Goal: Navigation & Orientation: Find specific page/section

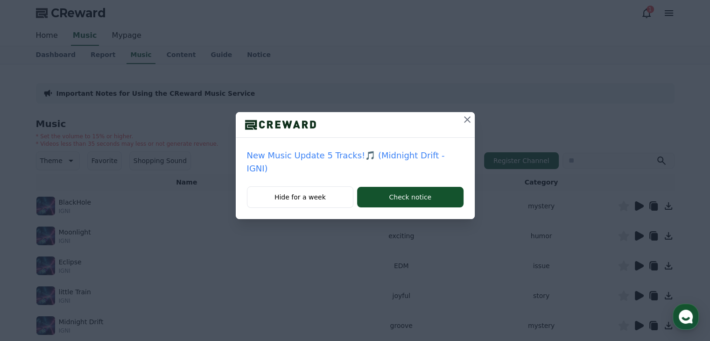
click at [462, 118] on icon at bounding box center [467, 119] width 11 height 11
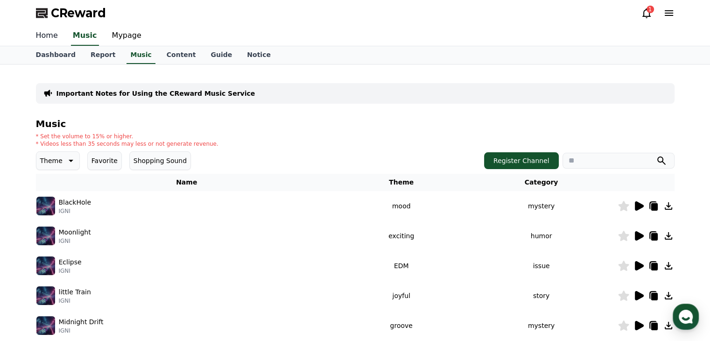
click at [47, 36] on link "Home" at bounding box center [46, 36] width 37 height 20
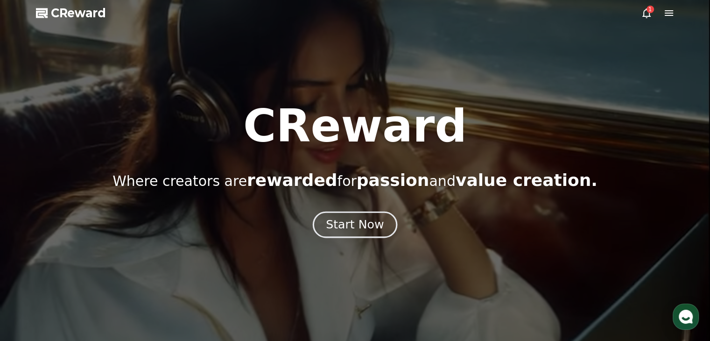
click at [355, 223] on div "Start Now" at bounding box center [355, 225] width 58 height 16
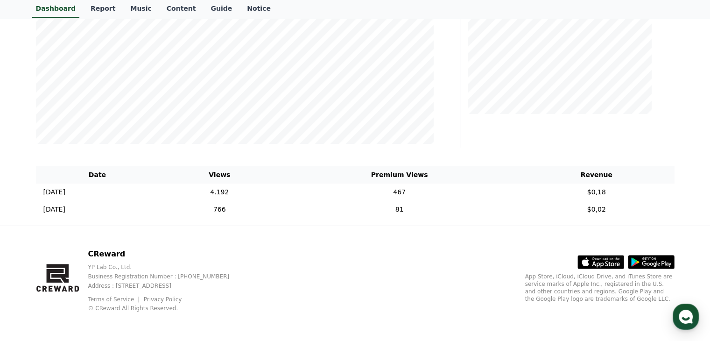
scroll to position [225, 0]
click at [378, 247] on div "CReward YP Lab Co., Ltd. Business Registration Number : [PHONE_NUMBER] Address …" at bounding box center [354, 283] width 653 height 116
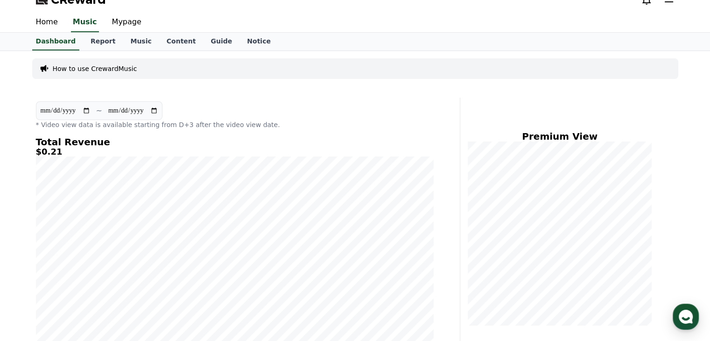
scroll to position [0, 0]
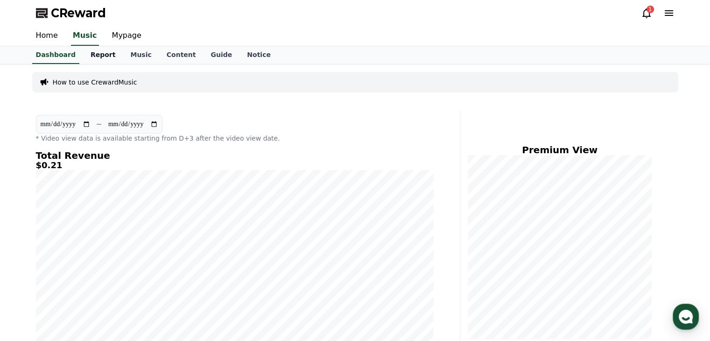
click at [100, 57] on link "Report" at bounding box center [103, 55] width 40 height 18
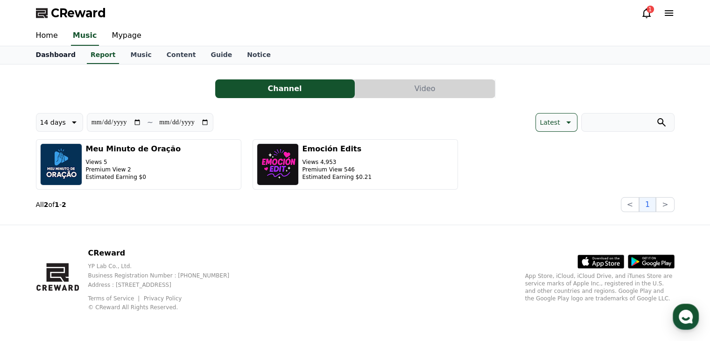
click at [52, 52] on link "Dashboard" at bounding box center [55, 55] width 55 height 18
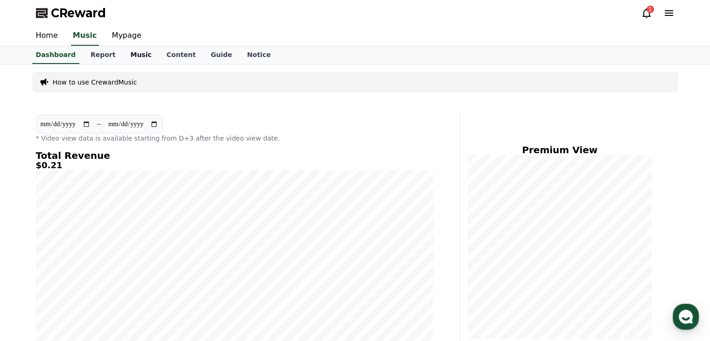
click at [123, 53] on link "Music" at bounding box center [141, 55] width 36 height 18
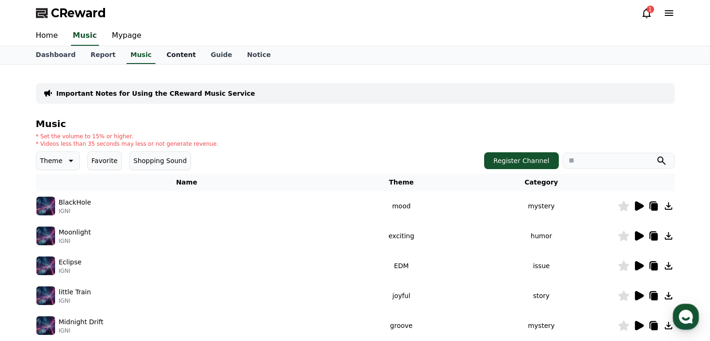
click at [168, 54] on link "Content" at bounding box center [181, 55] width 44 height 18
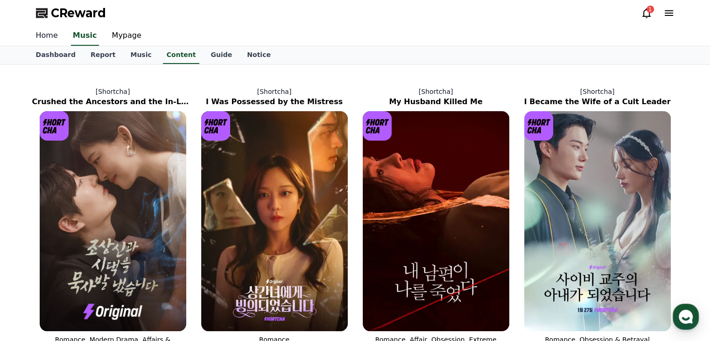
click at [54, 38] on link "Home" at bounding box center [46, 36] width 37 height 20
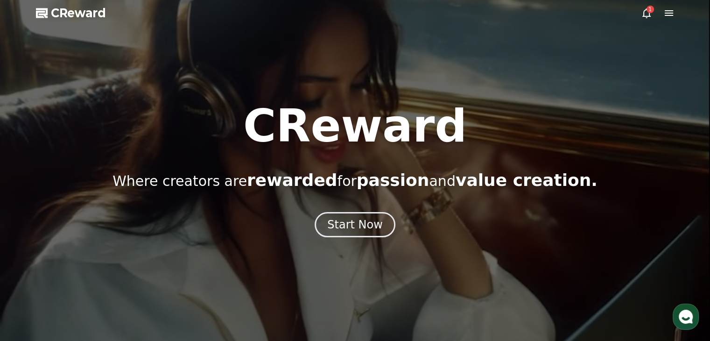
click at [672, 10] on icon at bounding box center [668, 12] width 11 height 11
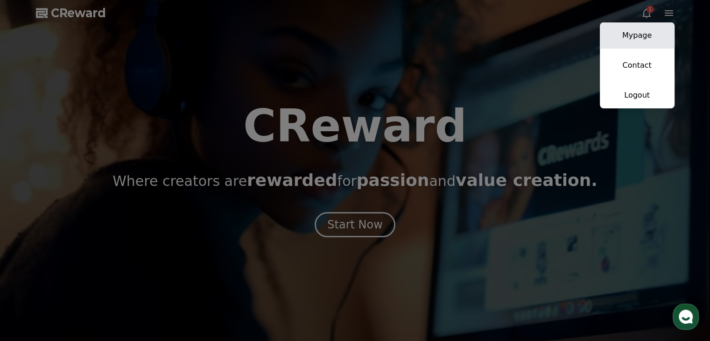
click at [641, 36] on link "Mypage" at bounding box center [637, 35] width 75 height 26
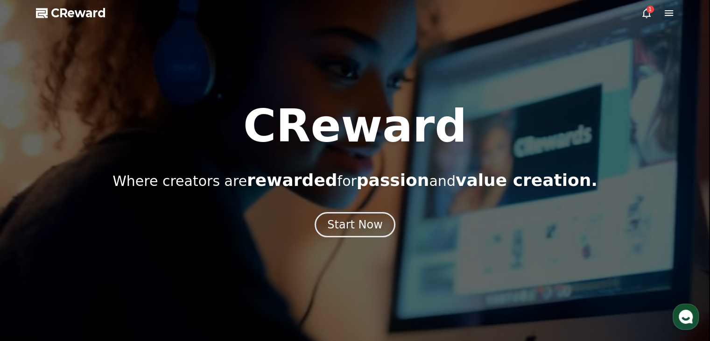
select select "**********"
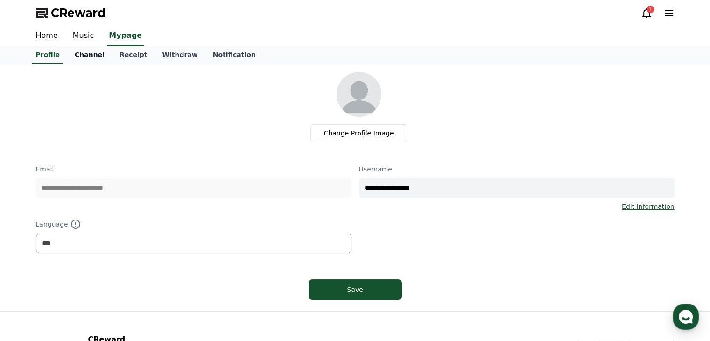
click at [84, 56] on link "Channel" at bounding box center [89, 55] width 45 height 18
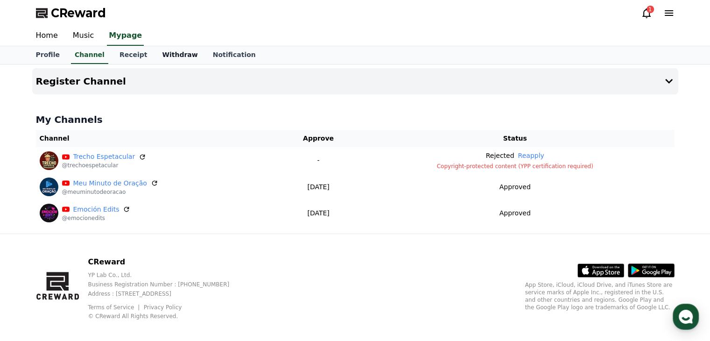
click at [162, 54] on link "Withdraw" at bounding box center [179, 55] width 50 height 18
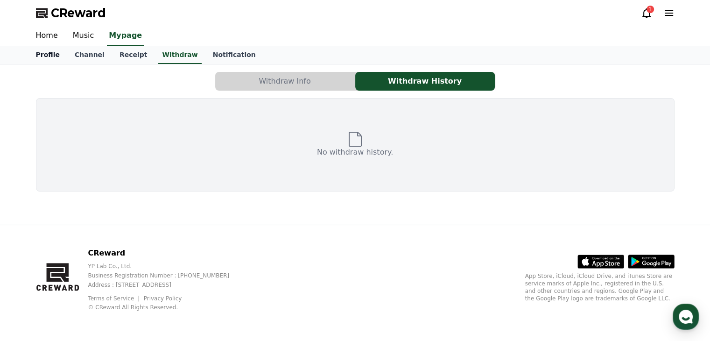
click at [46, 51] on link "Profile" at bounding box center [47, 55] width 39 height 18
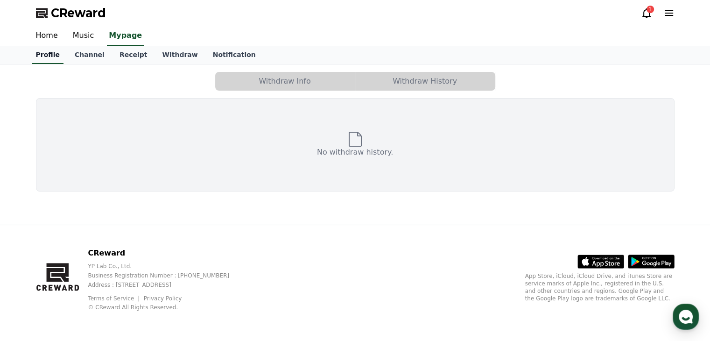
select select "**********"
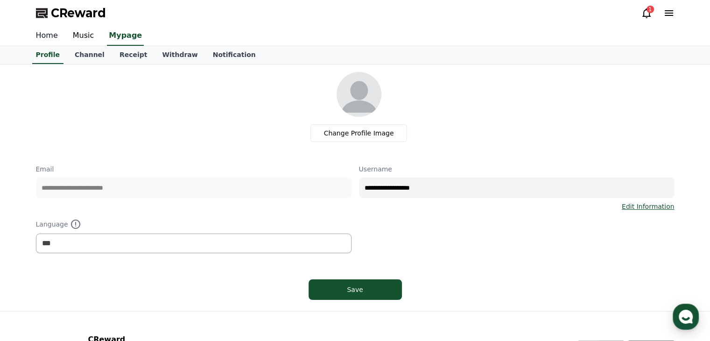
click at [47, 38] on link "Home" at bounding box center [46, 36] width 37 height 20
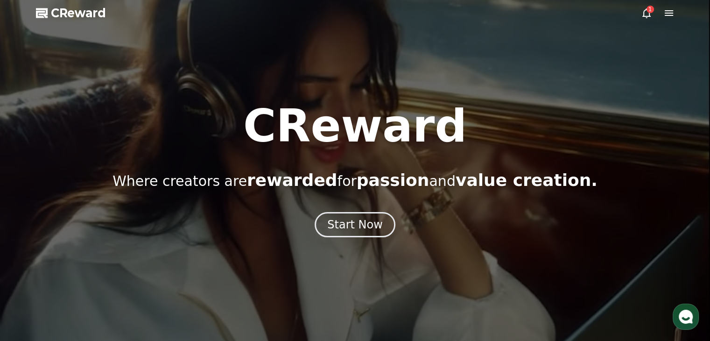
click at [643, 14] on icon at bounding box center [646, 13] width 8 height 10
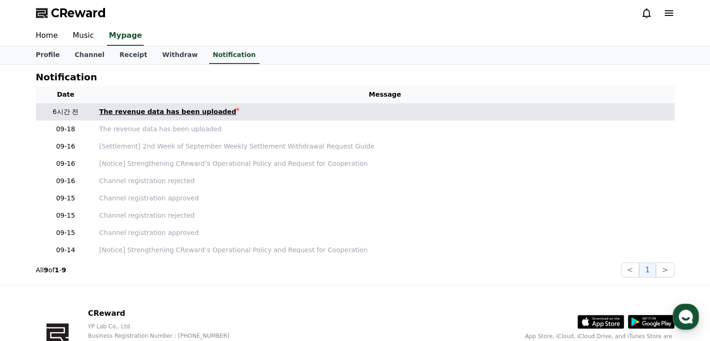
click at [203, 114] on div "The revenue data has been uploaded" at bounding box center [167, 112] width 137 height 10
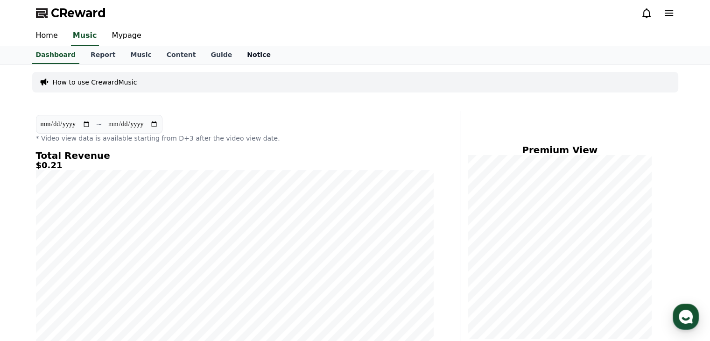
click at [243, 56] on link "Notice" at bounding box center [258, 55] width 39 height 18
